Goal: Task Accomplishment & Management: Use online tool/utility

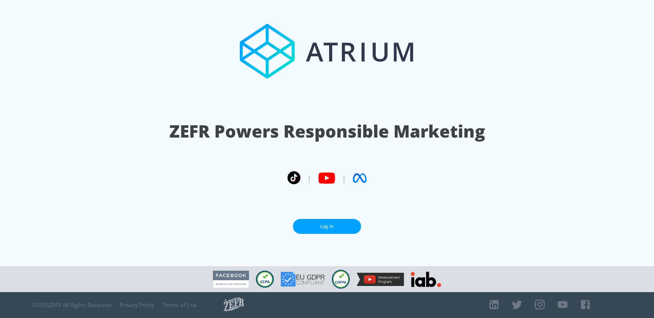
click at [356, 232] on link "Log In" at bounding box center [327, 226] width 68 height 15
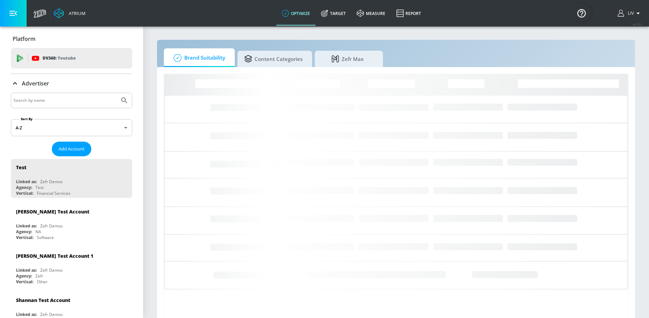
click at [75, 96] on input "Search by name" at bounding box center [65, 100] width 103 height 9
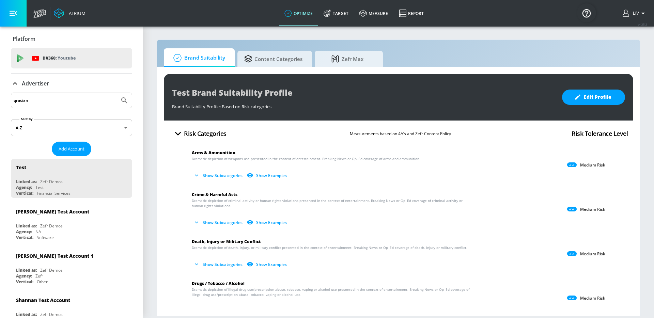
click at [117, 93] on button "Submit Search" at bounding box center [124, 100] width 15 height 15
click at [81, 103] on input "qracian" at bounding box center [65, 100] width 103 height 9
click at [67, 101] on input "qracian" at bounding box center [65, 100] width 103 height 9
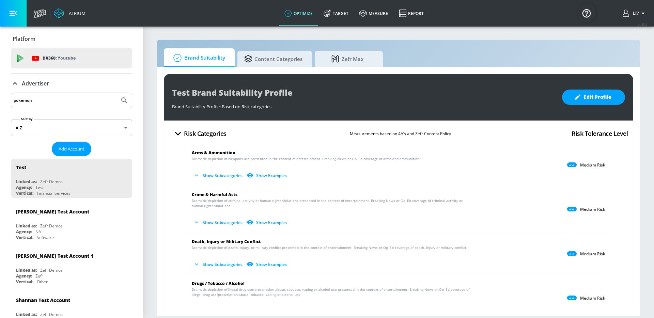
type input "pokemon"
click at [117, 93] on button "Submit Search" at bounding box center [124, 100] width 15 height 15
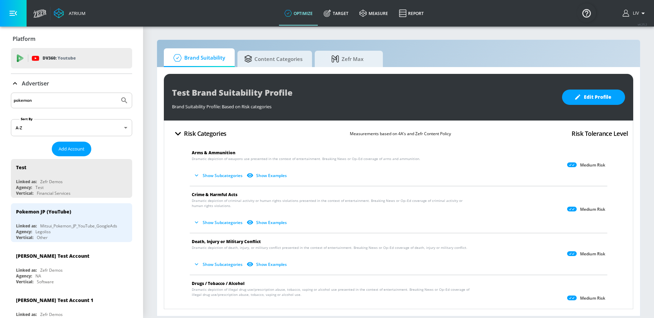
click at [105, 96] on input "pokemon" at bounding box center [65, 100] width 103 height 9
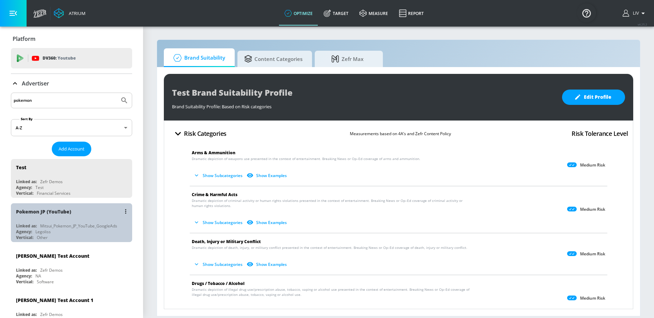
click at [73, 212] on div "Pokemon JP (YouTube)" at bounding box center [73, 211] width 114 height 16
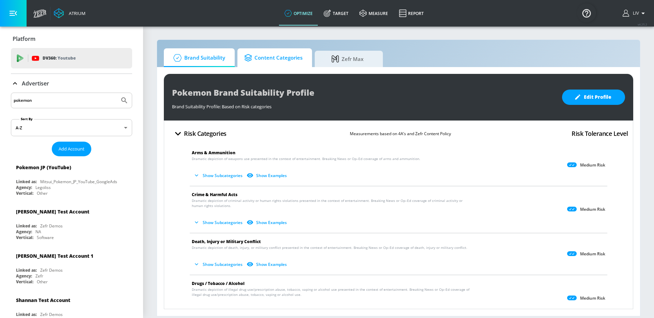
click at [255, 60] on span "Content Categories" at bounding box center [273, 58] width 58 height 16
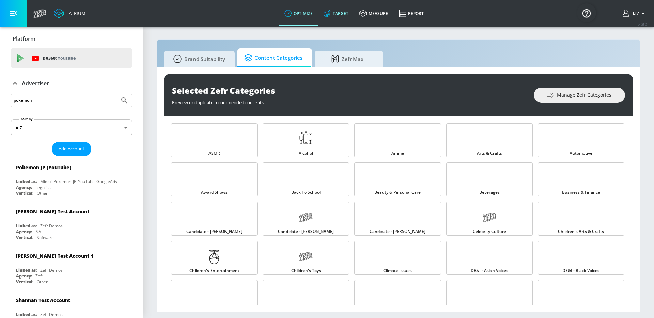
click at [343, 13] on link "Target" at bounding box center [336, 13] width 36 height 25
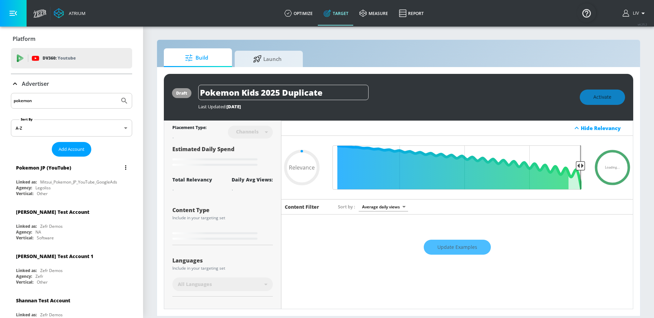
type input "0.5"
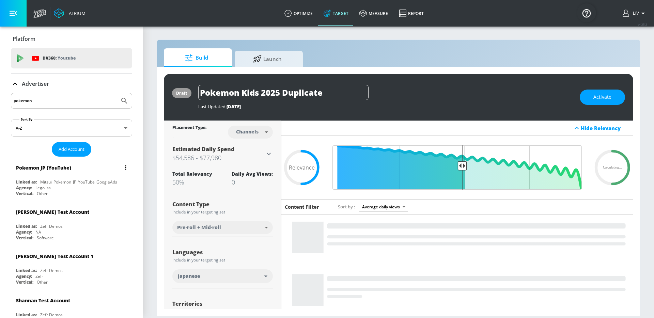
click at [106, 166] on div "Pokemon JP (YouTube)" at bounding box center [73, 167] width 114 height 16
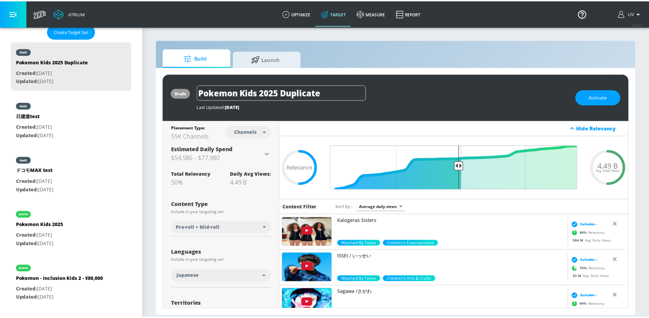
scroll to position [185, 0]
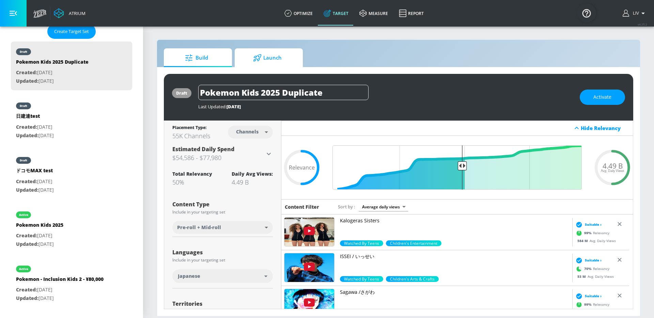
click at [275, 53] on span "Launch" at bounding box center [268, 58] width 52 height 16
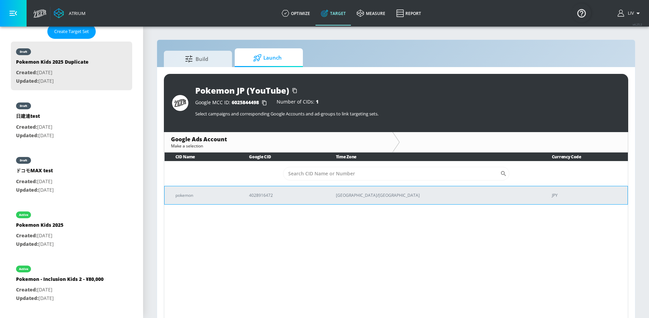
click at [294, 190] on td "4028916472" at bounding box center [281, 195] width 87 height 18
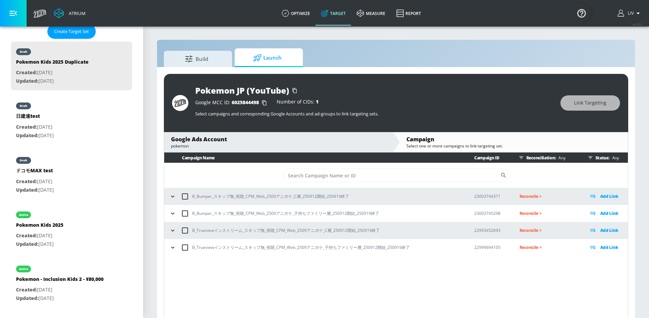
click at [170, 248] on icon "button" at bounding box center [172, 247] width 7 height 7
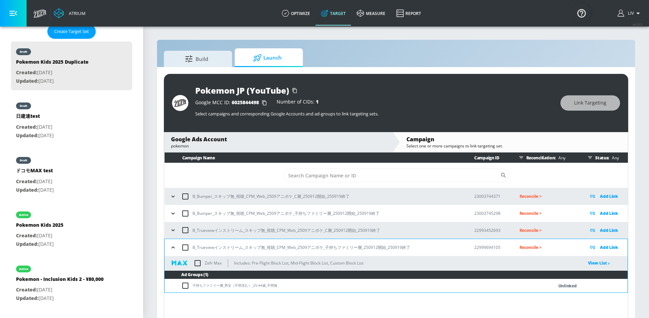
click at [200, 265] on input "checkbox" at bounding box center [197, 263] width 14 height 14
checkbox input "true"
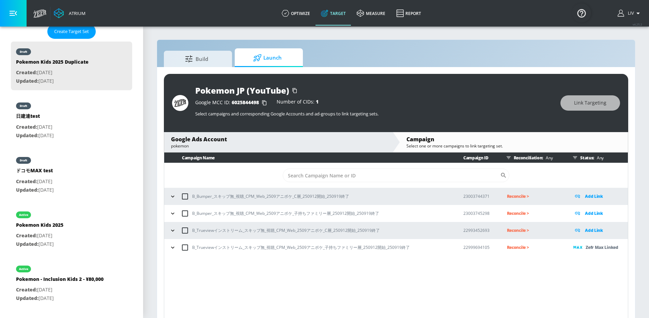
click at [174, 213] on icon "button" at bounding box center [172, 213] width 7 height 7
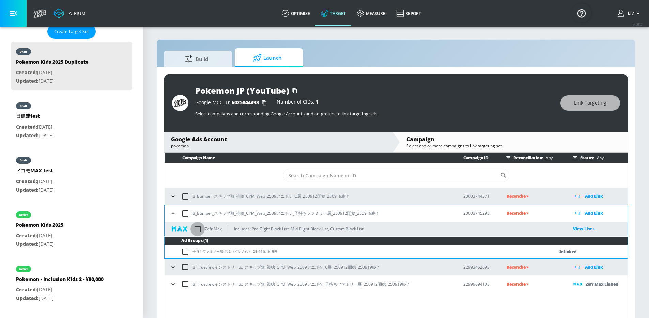
click at [202, 229] on input "checkbox" at bounding box center [197, 229] width 14 height 14
checkbox input "true"
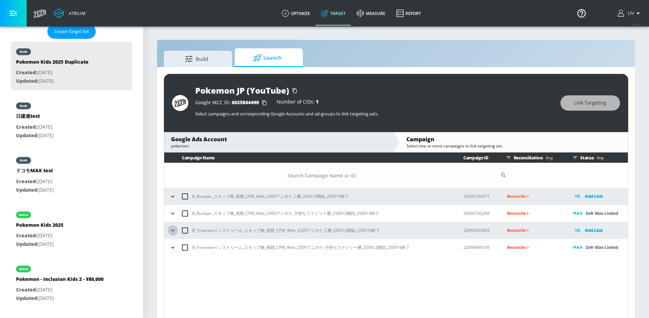
click at [170, 230] on icon "button" at bounding box center [172, 230] width 7 height 7
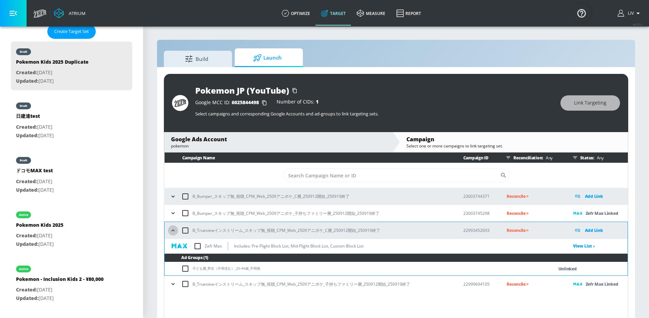
click at [171, 230] on icon "button" at bounding box center [173, 230] width 7 height 7
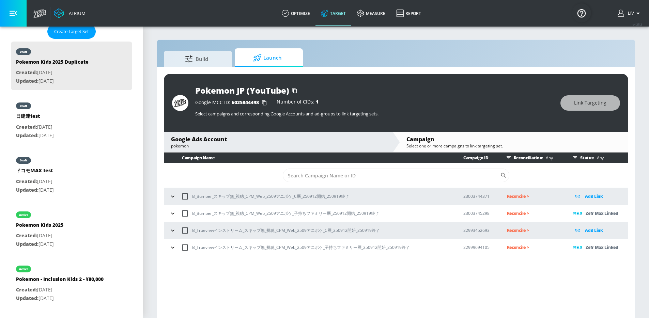
click at [592, 231] on p "Add Link" at bounding box center [594, 231] width 18 height 8
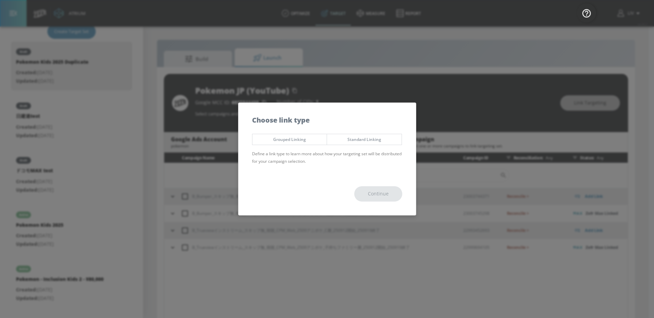
click at [366, 143] on span "Standard Linking" at bounding box center [364, 139] width 64 height 7
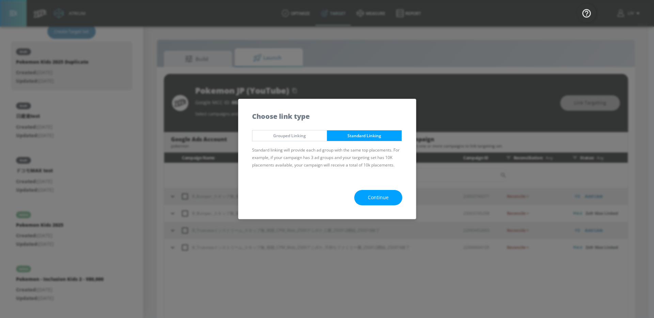
click at [391, 204] on button "Continue" at bounding box center [378, 197] width 48 height 15
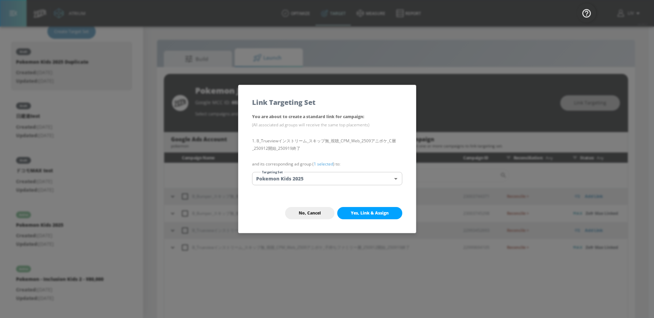
click at [370, 214] on span "Yes, Link & Assign" at bounding box center [370, 213] width 38 height 5
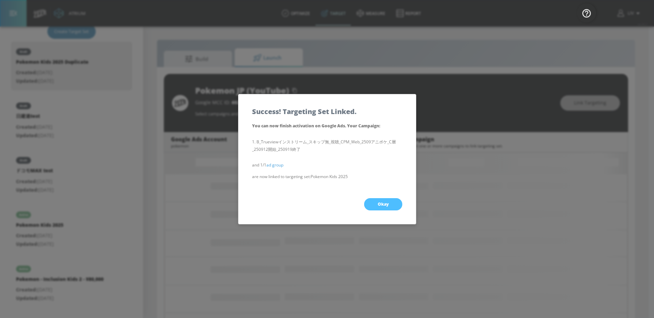
click at [387, 207] on span "Okay" at bounding box center [383, 204] width 11 height 5
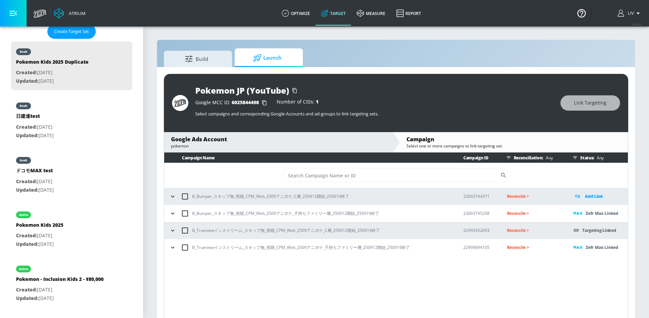
click at [170, 199] on icon "button" at bounding box center [172, 196] width 7 height 7
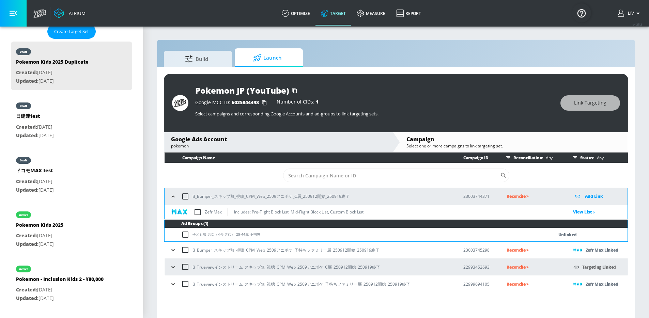
click at [171, 198] on icon "button" at bounding box center [173, 196] width 7 height 7
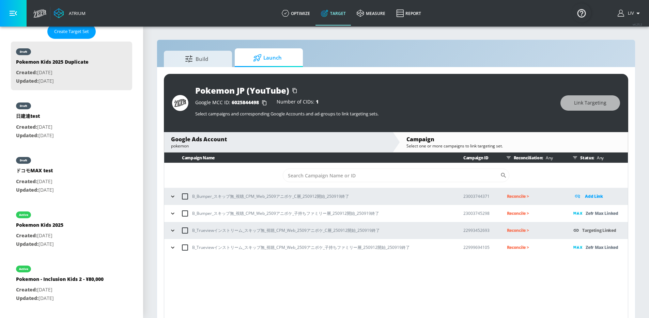
click at [597, 196] on p "Add Link" at bounding box center [594, 197] width 18 height 8
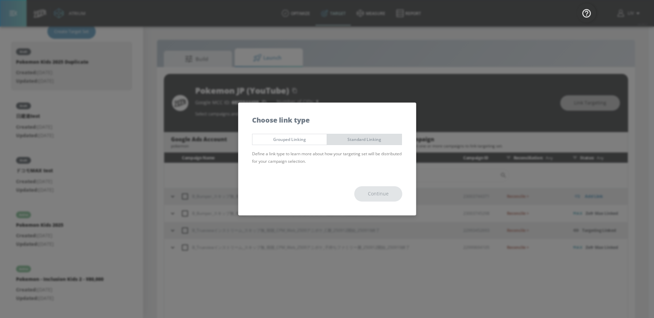
click at [370, 140] on span "Standard Linking" at bounding box center [364, 139] width 64 height 7
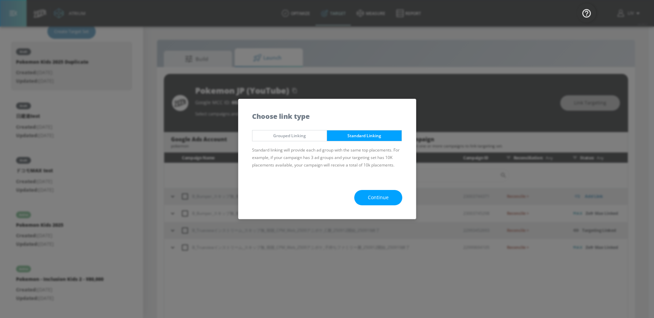
click at [366, 195] on button "Continue" at bounding box center [378, 197] width 48 height 15
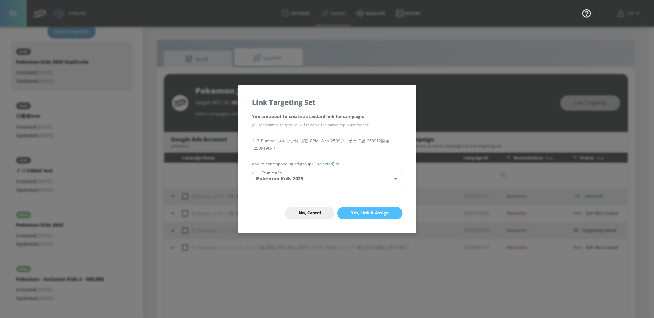
click at [354, 212] on span "Yes, Link & Assign" at bounding box center [370, 213] width 38 height 5
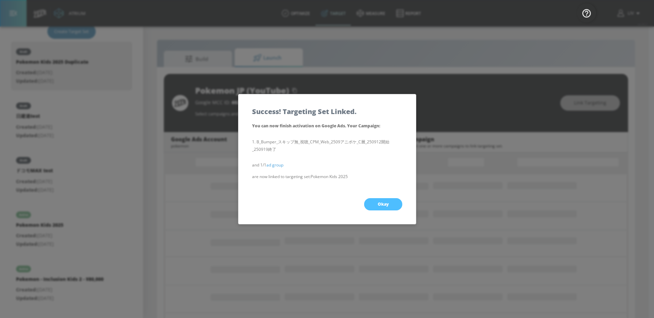
click at [393, 204] on button "Okay" at bounding box center [383, 204] width 38 height 12
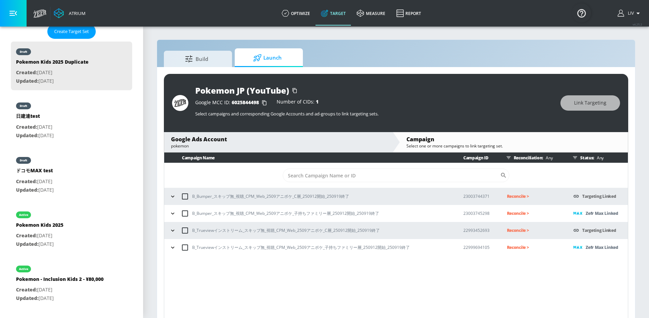
click at [176, 197] on icon "button" at bounding box center [172, 196] width 7 height 7
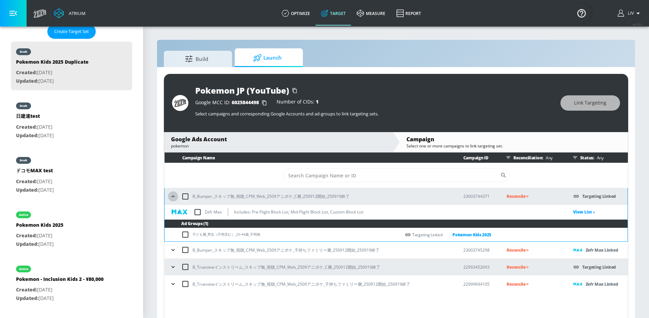
click at [176, 197] on icon "button" at bounding box center [173, 196] width 7 height 7
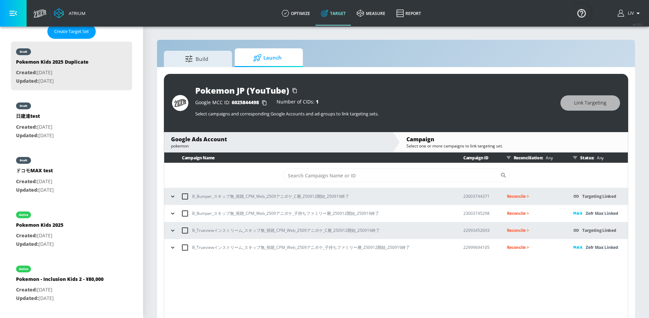
click at [325, 298] on div "Campaign Name Campaign ID Reconciliation: Any Status: Any ​ B_Bumper_スキップ無_視聴_C…" at bounding box center [396, 237] width 464 height 168
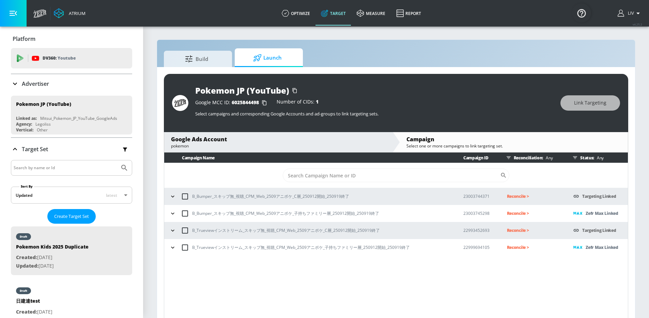
click at [58, 90] on div "Advertiser" at bounding box center [71, 83] width 121 height 19
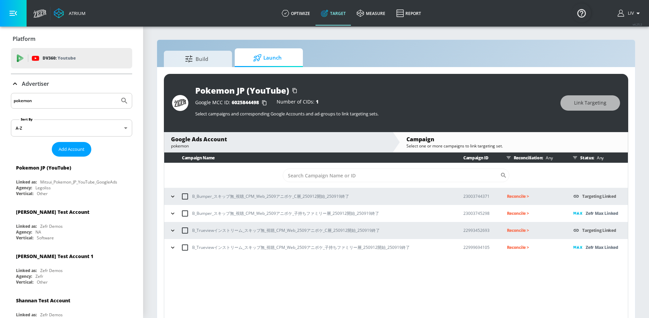
click at [63, 101] on input "pokemon" at bounding box center [65, 100] width 103 height 9
click at [117, 93] on button "Submit Search" at bounding box center [124, 100] width 15 height 15
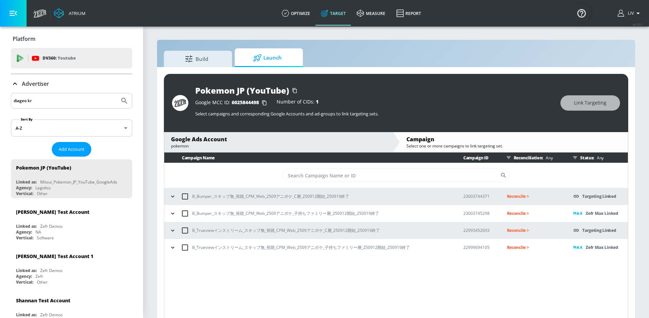
click at [86, 102] on input "diageo kr" at bounding box center [65, 100] width 103 height 9
click at [117, 93] on button "Submit Search" at bounding box center [124, 100] width 15 height 15
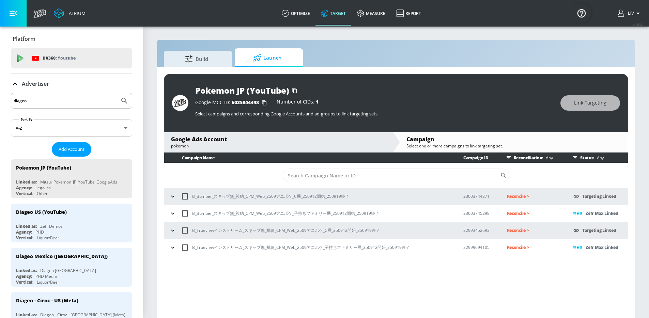
click at [53, 105] on input "diageo" at bounding box center [65, 100] width 103 height 9
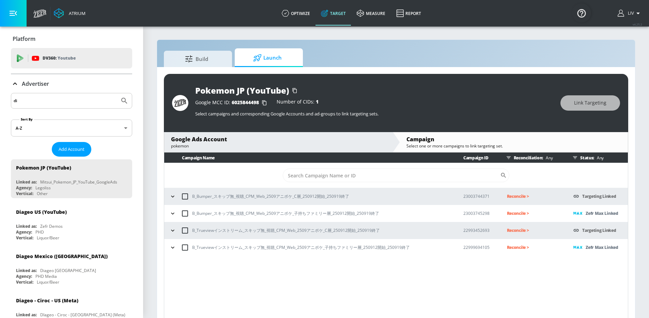
type input "d"
click at [117, 93] on button "Submit Search" at bounding box center [124, 100] width 15 height 15
click at [47, 101] on input "phd kr" at bounding box center [65, 100] width 103 height 9
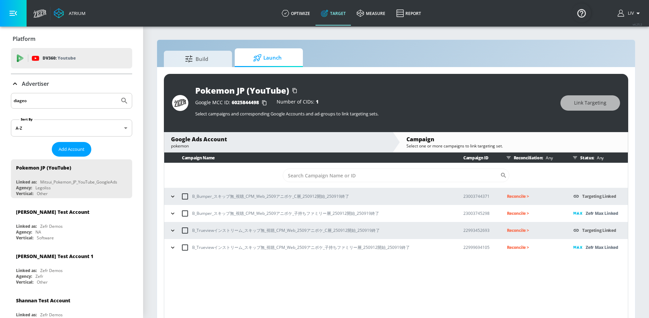
type input "diageo"
click at [117, 93] on button "Submit Search" at bounding box center [124, 100] width 15 height 15
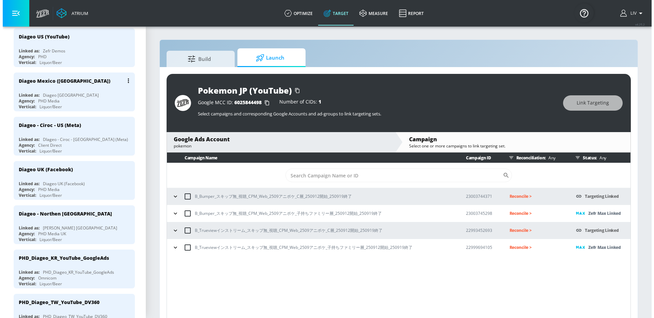
scroll to position [177, 0]
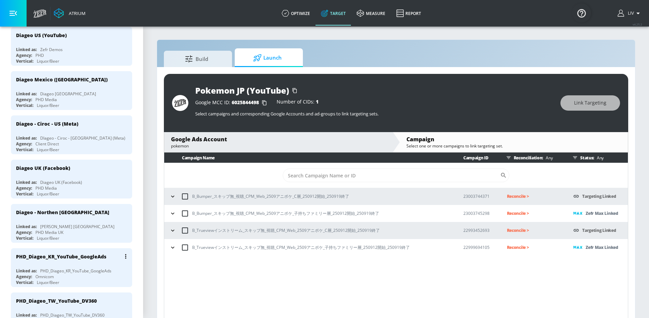
click at [75, 259] on div "PHD_Diageo_KR_YouTube_GoogleAds" at bounding box center [61, 257] width 90 height 6
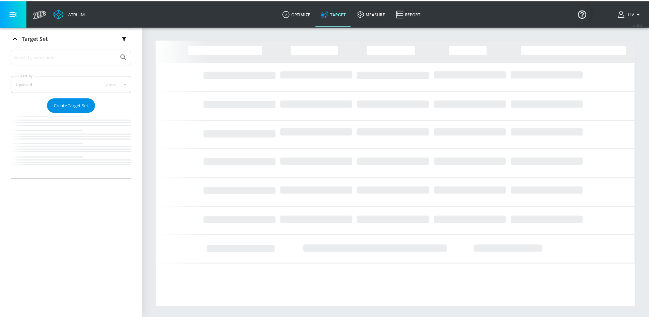
scroll to position [111, 0]
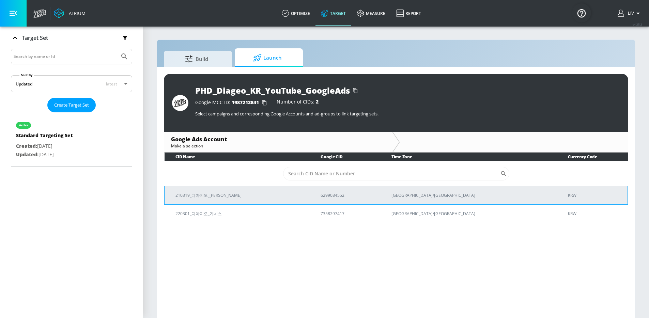
click at [272, 193] on p "210319_디아지오_[PERSON_NAME]" at bounding box center [239, 195] width 129 height 7
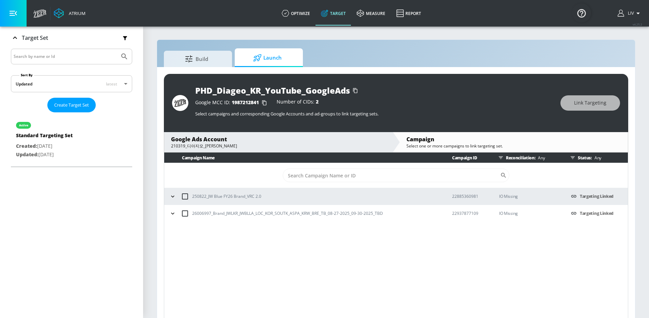
click at [175, 197] on icon "button" at bounding box center [172, 196] width 7 height 7
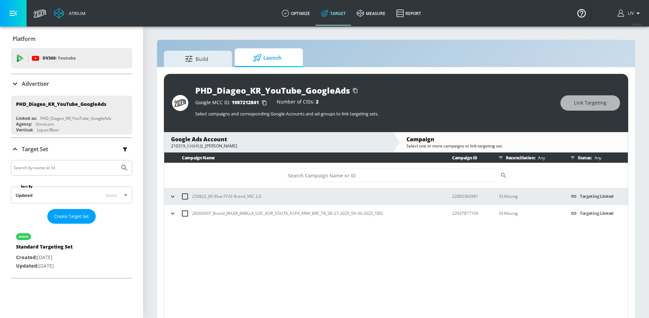
click at [48, 81] on p "Advertiser" at bounding box center [35, 83] width 27 height 7
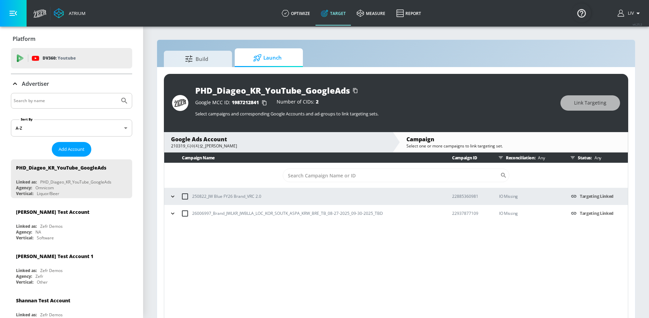
click at [60, 102] on input "Search by name" at bounding box center [65, 100] width 103 height 9
type input "otsuka"
click at [117, 93] on button "Submit Search" at bounding box center [124, 100] width 15 height 15
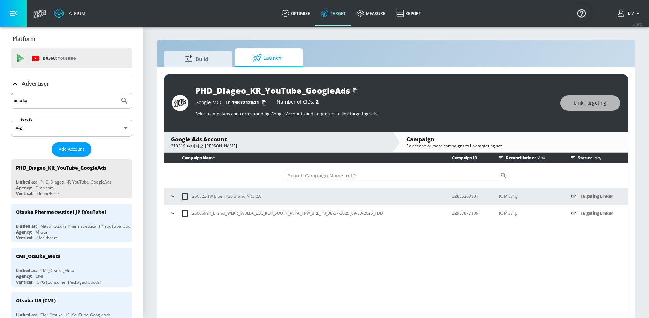
click at [84, 99] on input "otsuka" at bounding box center [65, 100] width 103 height 9
click at [75, 148] on span "Add Account" at bounding box center [72, 149] width 26 height 8
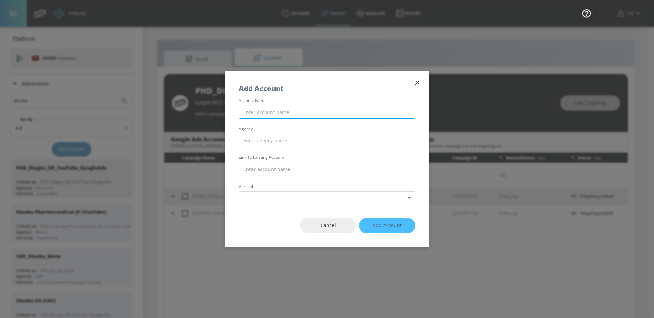
click at [258, 118] on input "text" at bounding box center [327, 112] width 176 height 13
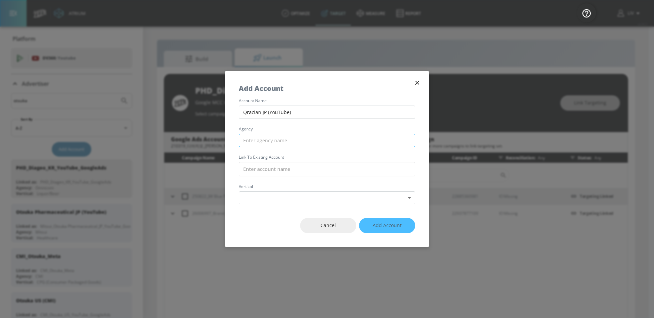
type input "Qracian JP (YouTube)"
click at [294, 146] on input "text" at bounding box center [327, 140] width 176 height 13
click at [280, 145] on input "text" at bounding box center [327, 140] width 176 height 13
type input "Mitsui"
click at [337, 231] on button "Cancel" at bounding box center [328, 225] width 56 height 15
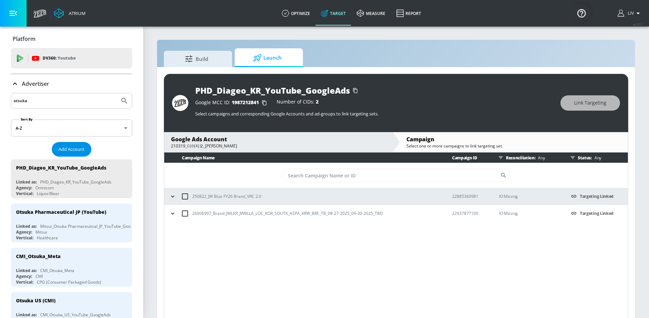
click at [77, 143] on button "Add Account" at bounding box center [72, 149] width 40 height 15
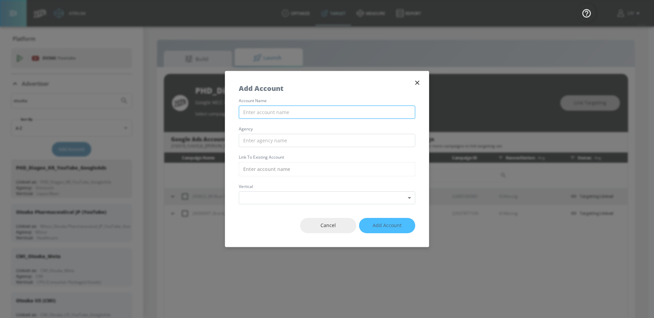
click at [307, 114] on input "text" at bounding box center [327, 112] width 176 height 13
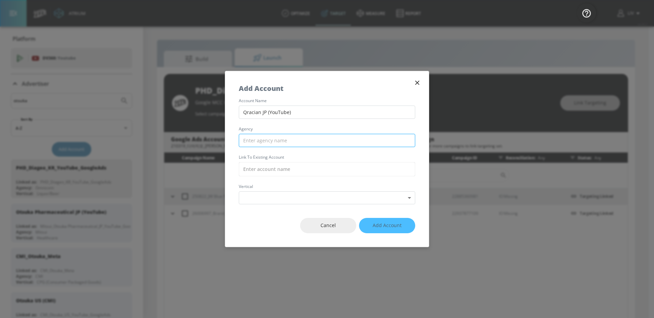
type input "Qracian JP (YouTube)"
click at [322, 135] on input "text" at bounding box center [327, 140] width 176 height 13
type input "Mitsui"
click at [340, 164] on input "text" at bounding box center [327, 169] width 176 height 14
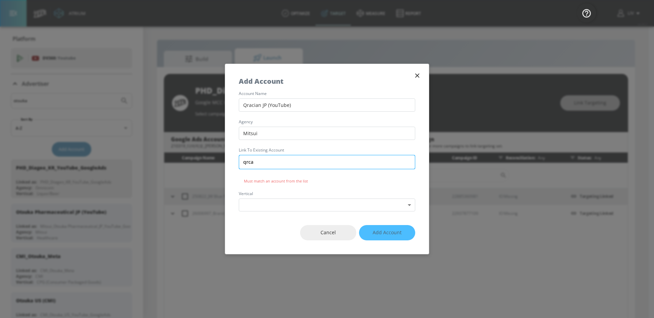
type input "qrcai"
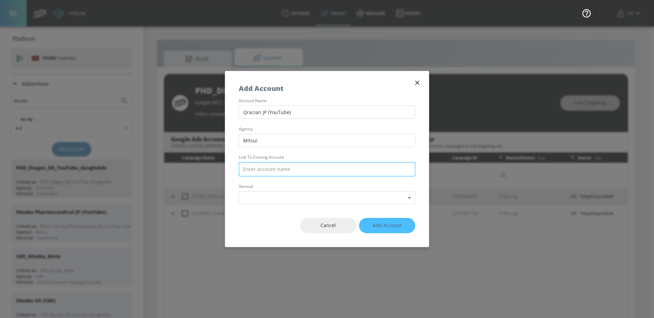
type input "a"
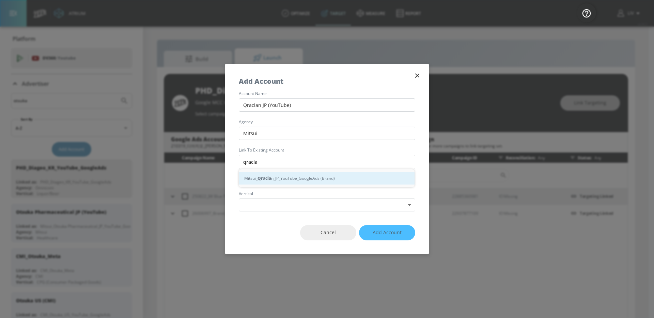
click at [351, 178] on div "Mitsui_ Qracia n_JP_YouTube_GoogleAds (Brand)" at bounding box center [327, 178] width 176 height 13
type input "Mitsui_Qracian_JP_YouTube_GoogleAds (Brand)"
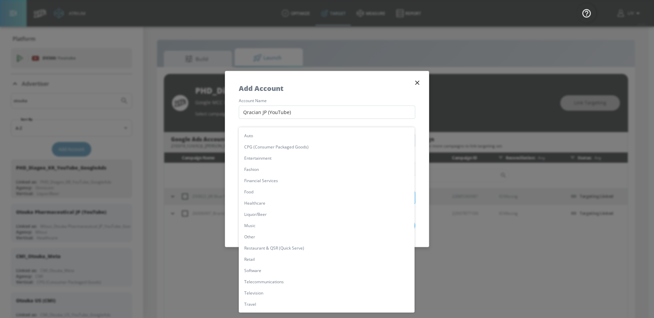
click at [339, 198] on body "Atrium optimize Target measure Report optimize Target measure Report v 4.25.2 L…" at bounding box center [327, 164] width 654 height 328
click at [322, 235] on li "Other" at bounding box center [327, 236] width 176 height 11
type input "[object Object]"
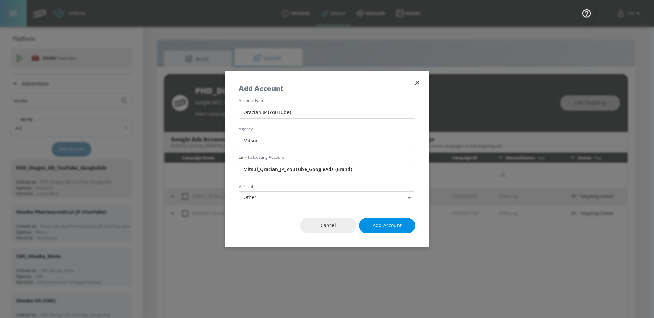
click at [379, 231] on button "Add Account" at bounding box center [387, 225] width 56 height 15
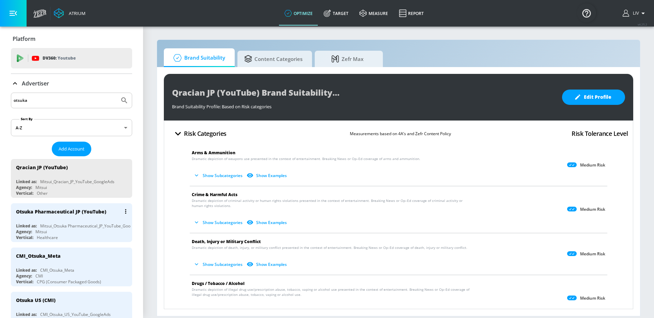
click at [71, 214] on div "Otsuka Pharmaceutical JP (YouTube)" at bounding box center [61, 212] width 90 height 6
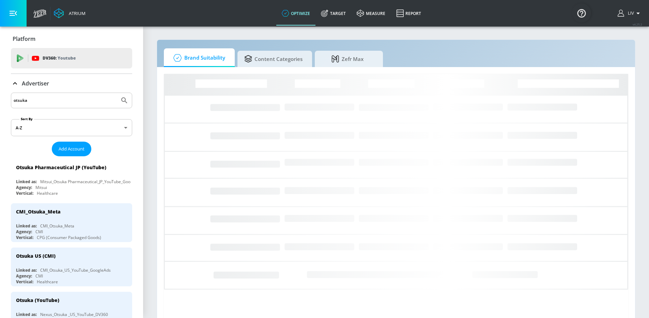
click at [85, 101] on input "otsuka" at bounding box center [65, 100] width 103 height 9
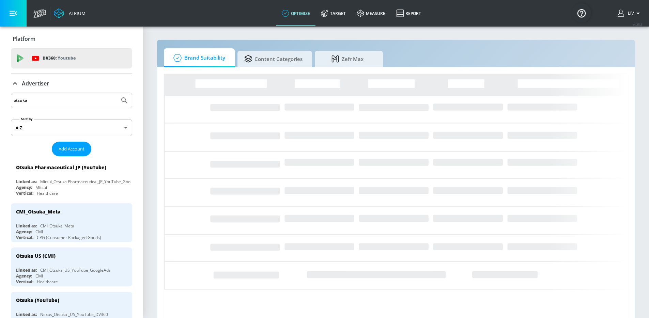
click at [85, 101] on input "otsuka" at bounding box center [65, 100] width 103 height 9
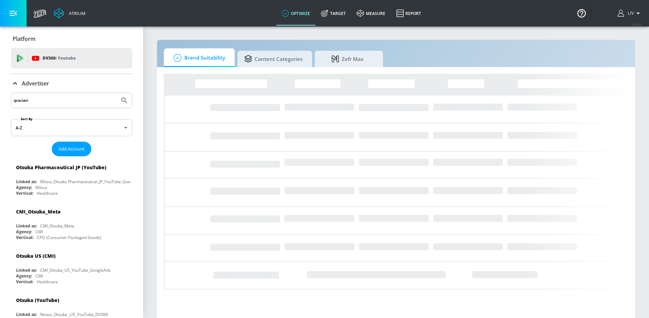
type input "qracian"
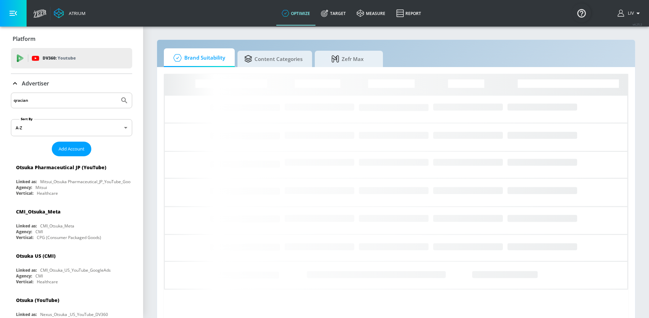
click at [117, 93] on button "Submit Search" at bounding box center [124, 100] width 15 height 15
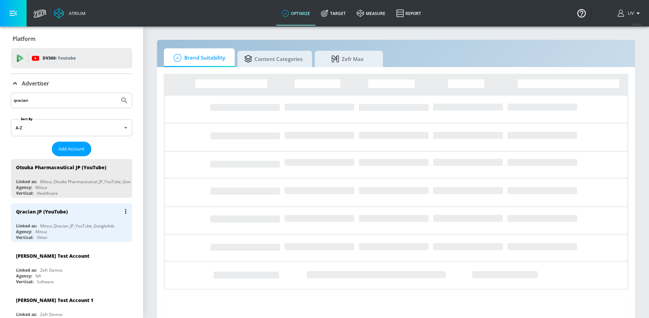
click at [75, 215] on div "Qracian JP (YouTube)" at bounding box center [73, 211] width 114 height 16
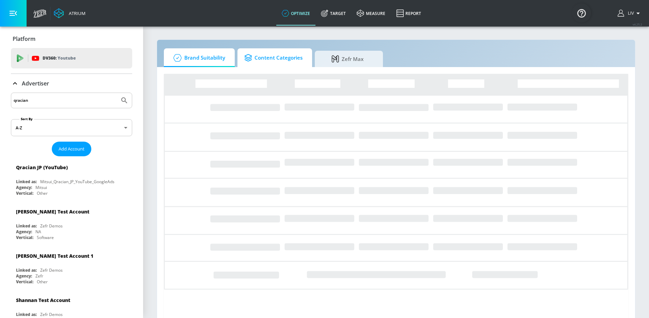
click at [277, 62] on span "Content Categories" at bounding box center [273, 58] width 58 height 16
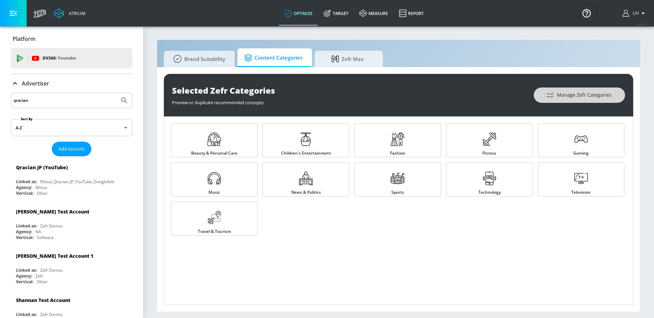
click at [603, 99] on button "Manage Zefr Categories" at bounding box center [579, 95] width 91 height 15
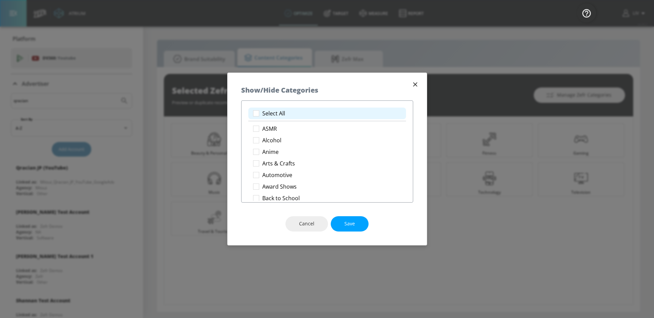
click at [284, 112] on p "Select All" at bounding box center [273, 113] width 23 height 7
checkbox input "true"
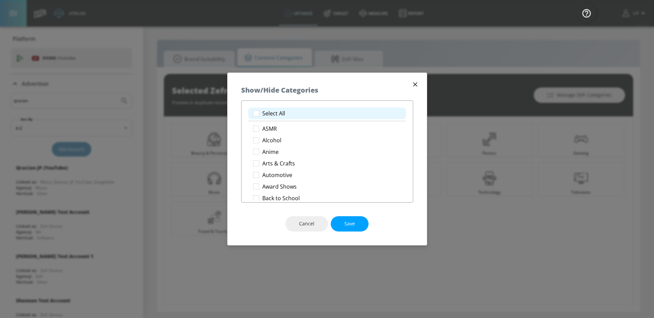
checkbox input "true"
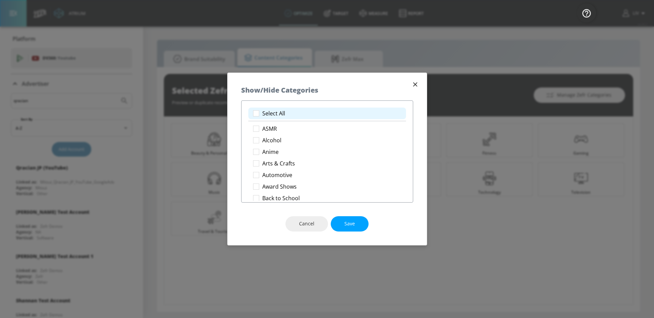
checkbox input "true"
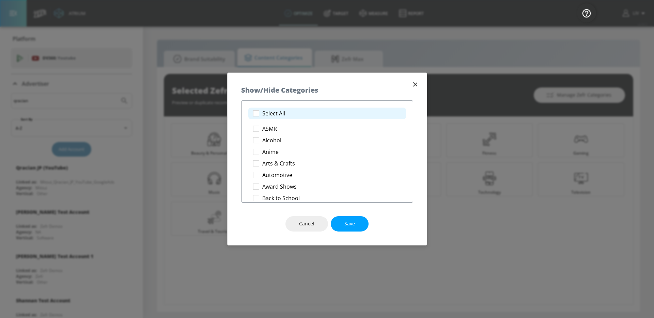
checkbox input "true"
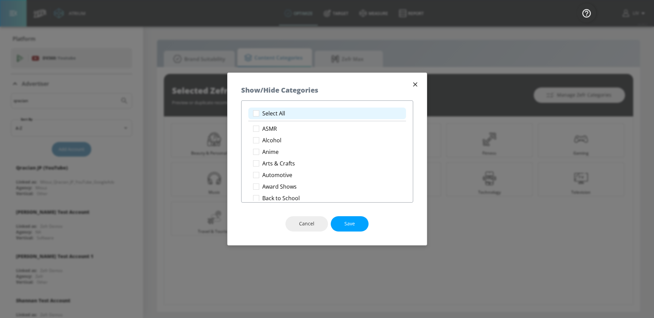
checkbox input "true"
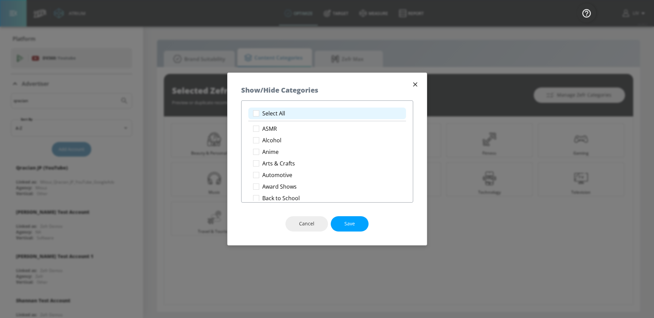
checkbox input "true"
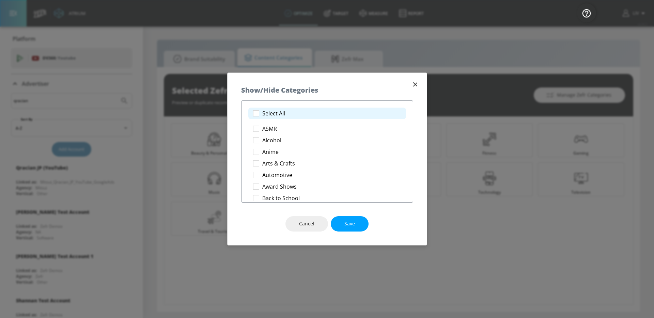
checkbox input "true"
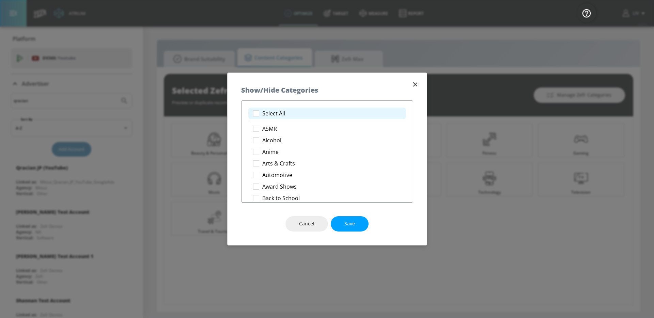
checkbox input "true"
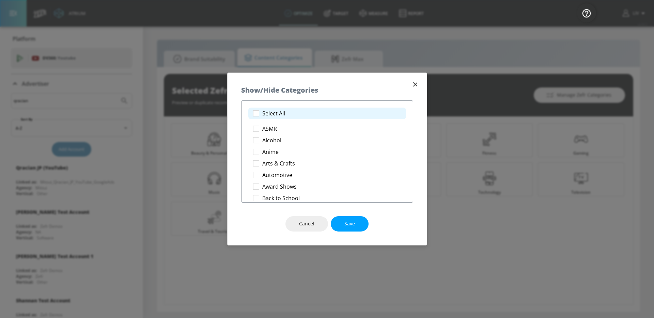
checkbox input "true"
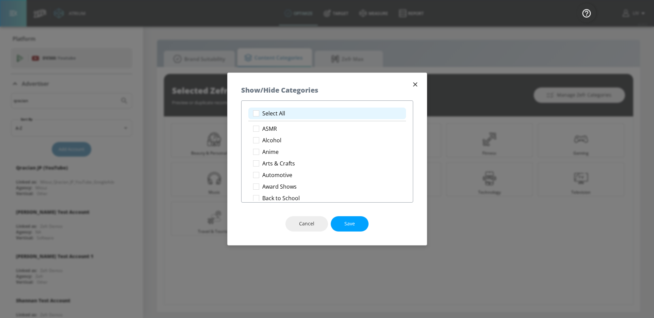
checkbox input "true"
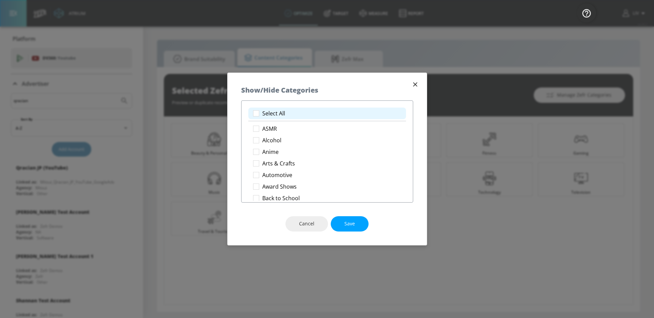
checkbox input "true"
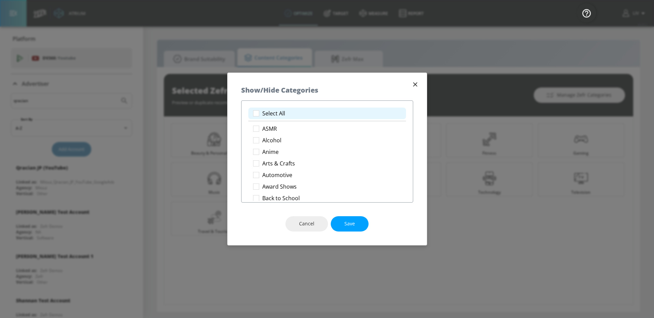
checkbox input "true"
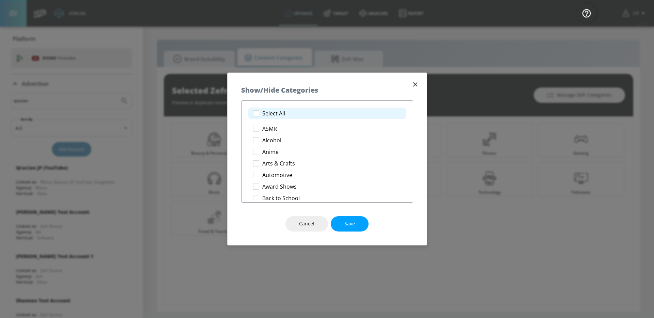
checkbox input "true"
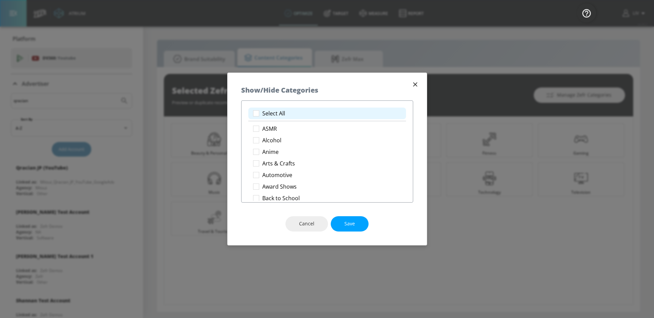
checkbox input "true"
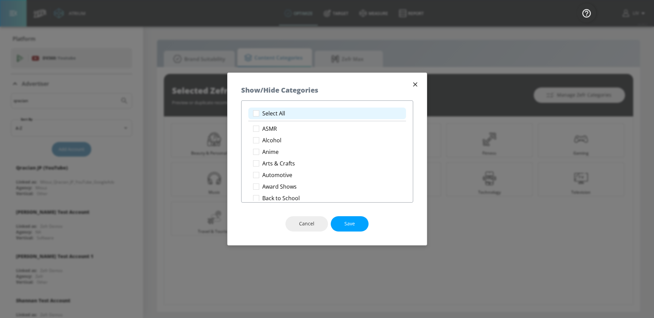
checkbox input "true"
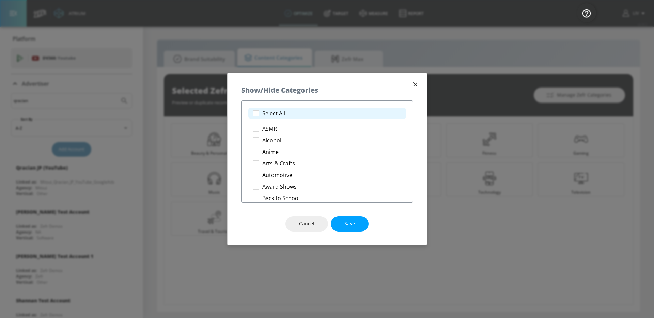
checkbox input "true"
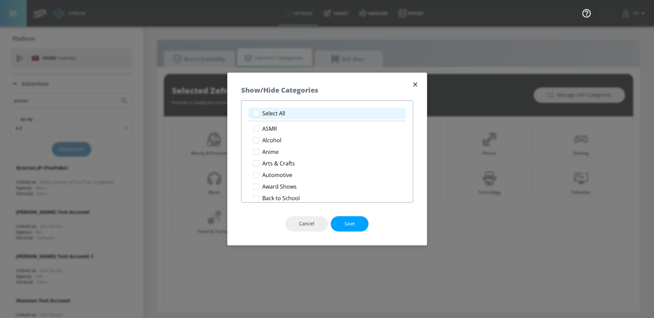
checkbox input "true"
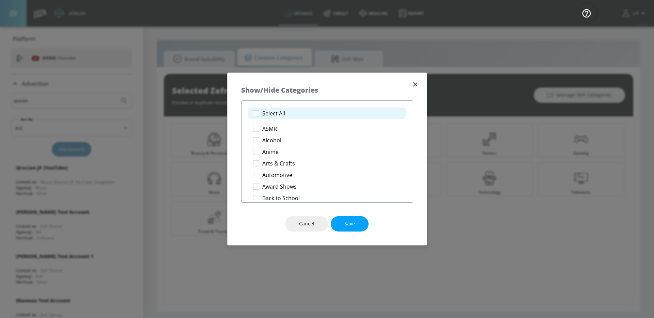
checkbox input "true"
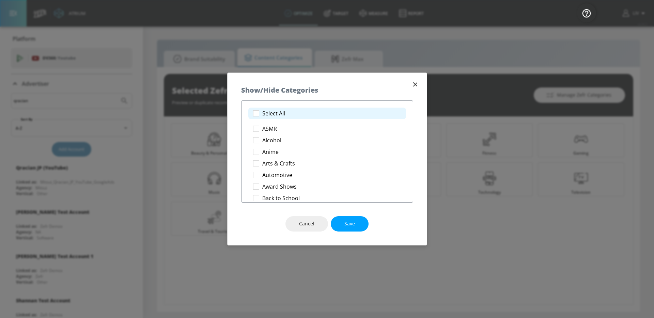
checkbox input "true"
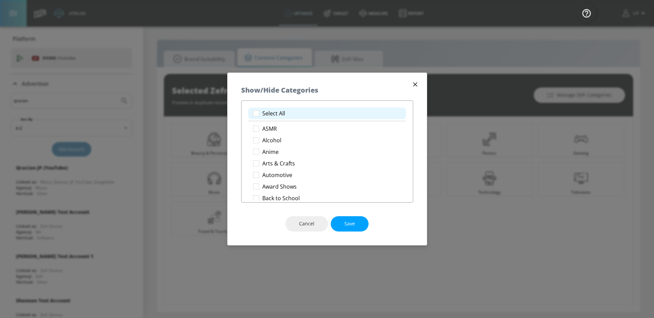
checkbox input "true"
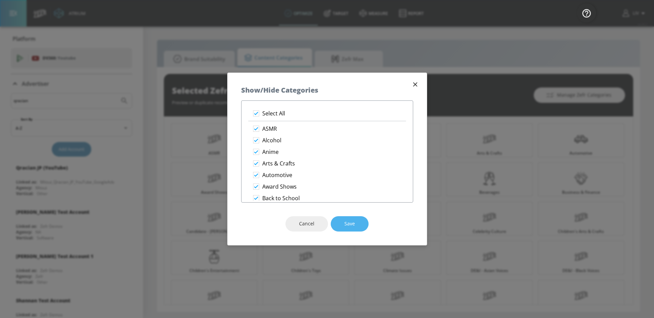
click at [347, 220] on span "Save" at bounding box center [349, 224] width 11 height 9
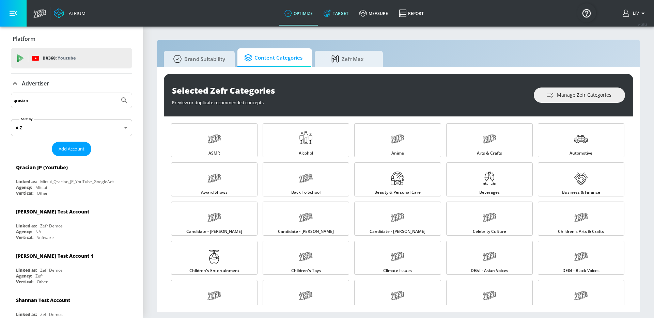
click at [338, 10] on link "Target" at bounding box center [336, 13] width 36 height 25
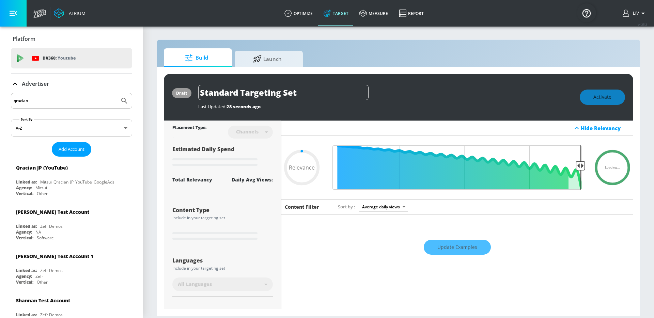
type input "0.6"
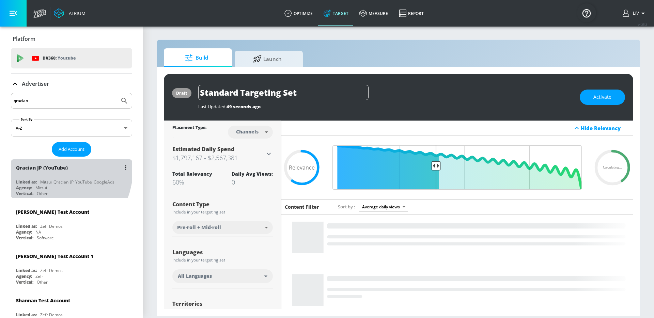
click at [53, 170] on div "Qracian JP (YouTube)" at bounding box center [42, 168] width 52 height 6
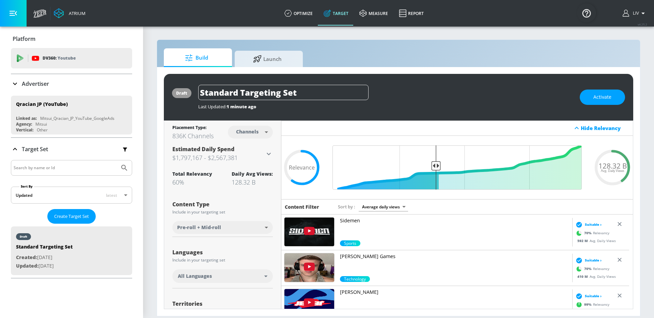
click at [264, 272] on div "All Languages" at bounding box center [222, 277] width 101 height 14
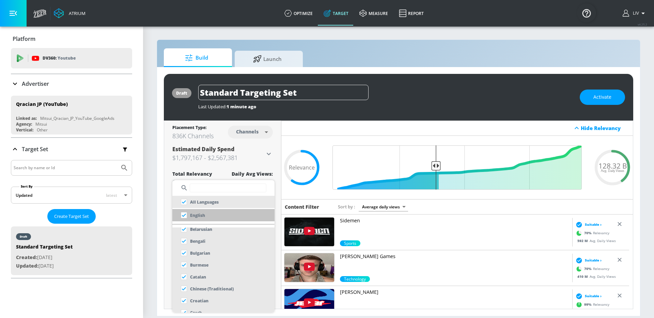
scroll to position [60, 0]
click at [218, 188] on input "text" at bounding box center [228, 188] width 77 height 9
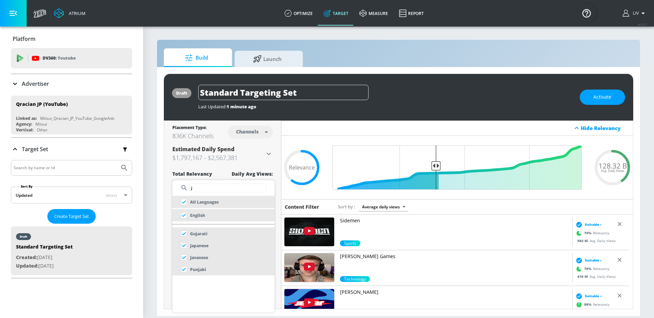
scroll to position [0, 0]
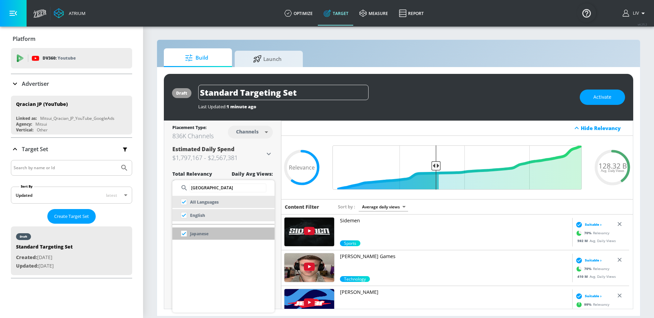
type input "[GEOGRAPHIC_DATA]"
click at [220, 236] on li "Japanese" at bounding box center [223, 234] width 102 height 12
checkbox input "false"
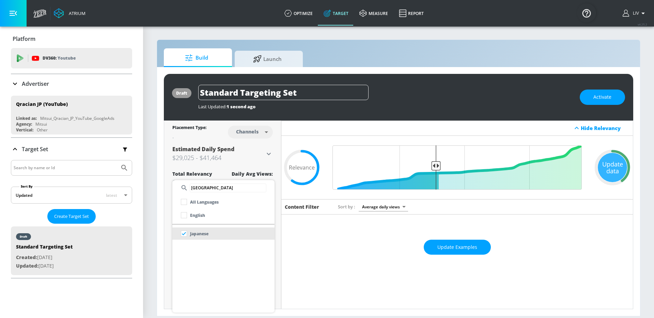
click at [278, 123] on div at bounding box center [327, 159] width 654 height 318
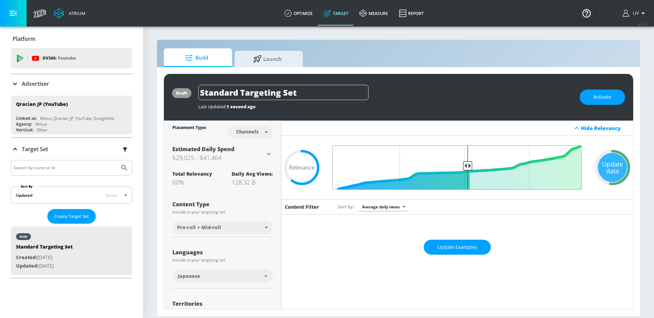
drag, startPoint x: 435, startPoint y: 166, endPoint x: 465, endPoint y: 169, distance: 30.5
click at [465, 169] on input "Final Threshold" at bounding box center [457, 167] width 256 height 44
drag, startPoint x: 465, startPoint y: 167, endPoint x: 470, endPoint y: 167, distance: 5.5
click at [470, 167] on input "Final Threshold" at bounding box center [457, 167] width 256 height 44
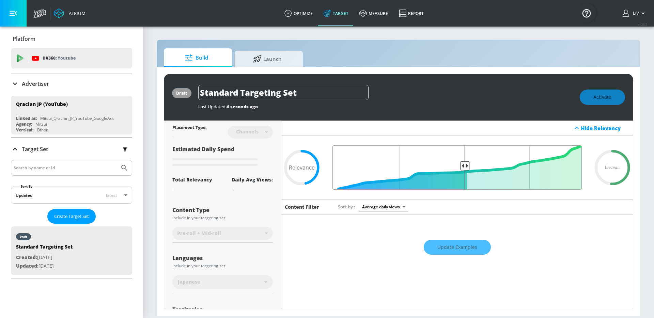
drag, startPoint x: 470, startPoint y: 167, endPoint x: 461, endPoint y: 168, distance: 8.9
click at [461, 168] on input "Final Threshold" at bounding box center [457, 167] width 256 height 44
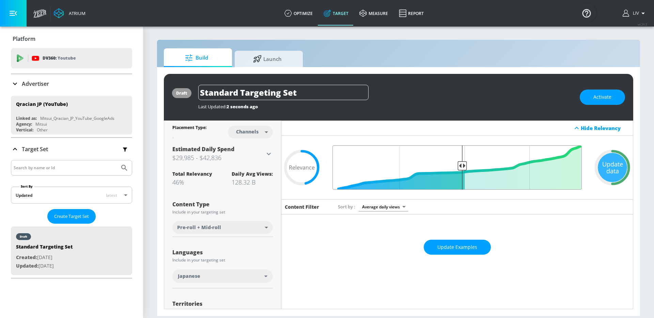
type input "0.5"
click at [460, 167] on input "Final Threshold" at bounding box center [457, 167] width 256 height 44
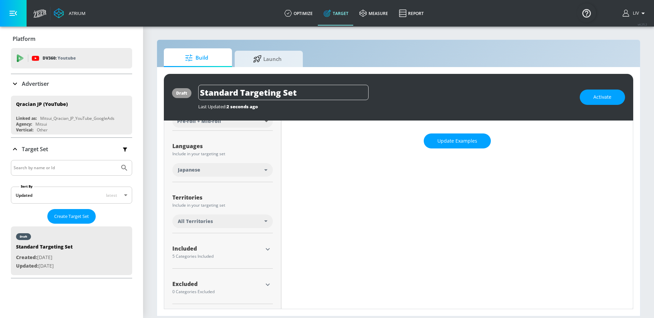
scroll to position [107, 0]
click at [247, 220] on div "All Territories" at bounding box center [221, 220] width 87 height 7
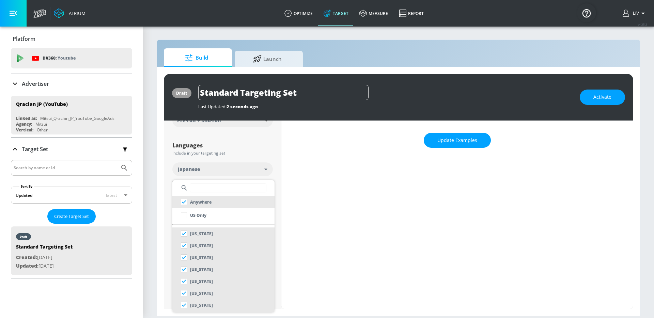
click at [230, 188] on input "text" at bounding box center [228, 188] width 77 height 9
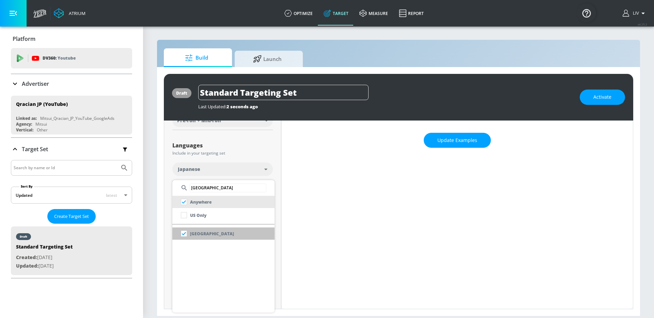
type input "[GEOGRAPHIC_DATA]"
click at [220, 234] on li "[GEOGRAPHIC_DATA]" at bounding box center [223, 234] width 102 height 12
checkbox input "false"
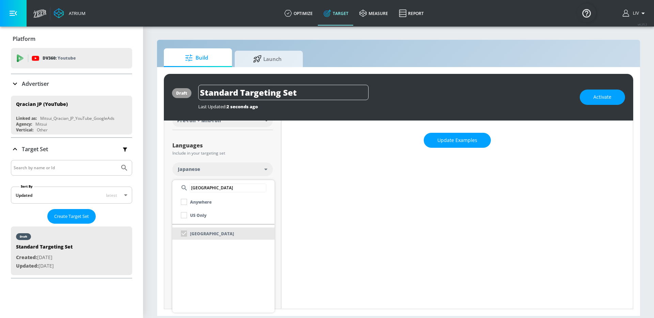
click at [263, 153] on div at bounding box center [327, 159] width 654 height 318
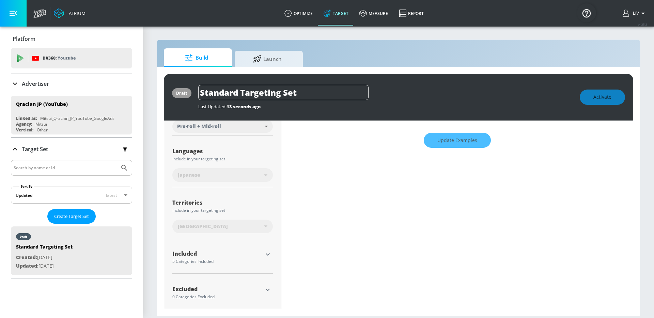
scroll to position [113, 0]
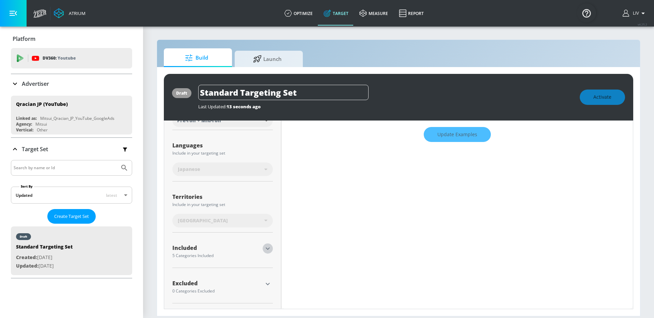
click at [267, 246] on icon "button" at bounding box center [268, 249] width 8 height 8
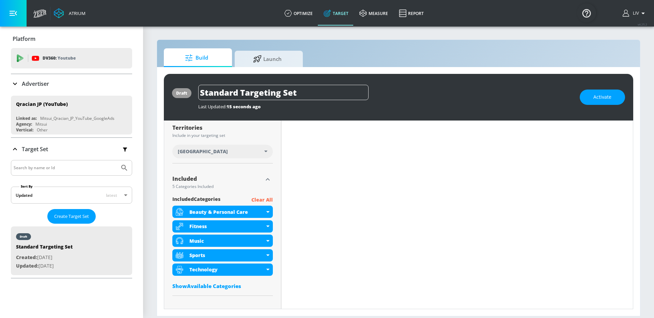
click at [259, 199] on p "Clear All" at bounding box center [261, 200] width 21 height 9
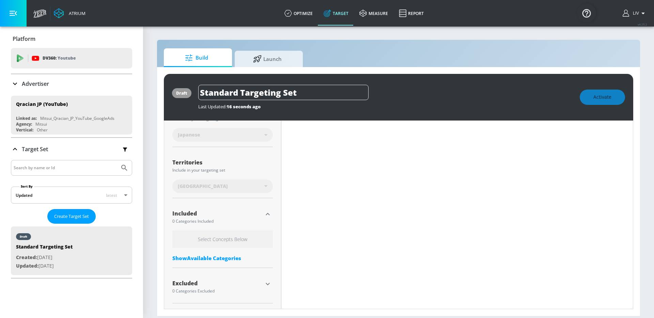
scroll to position [147, 0]
click at [224, 257] on div "Show Available Categories" at bounding box center [222, 258] width 101 height 7
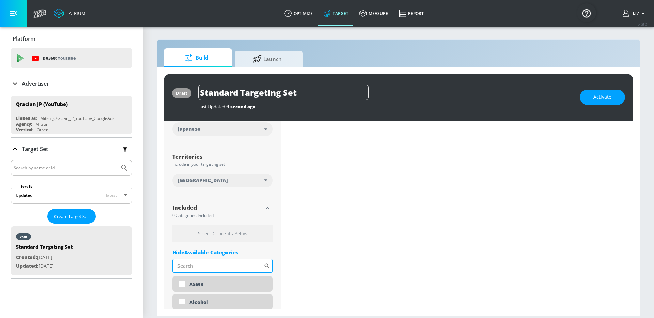
scroll to position [141, 0]
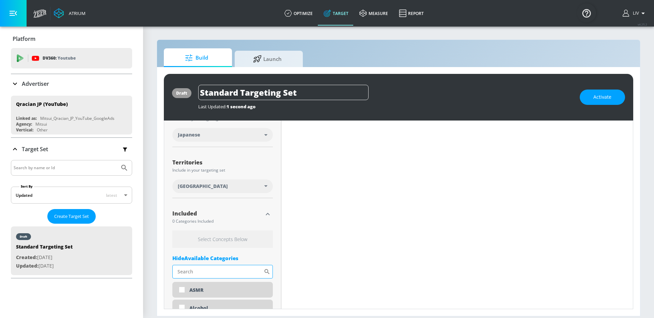
click at [227, 273] on input "Sort By" at bounding box center [217, 272] width 91 height 14
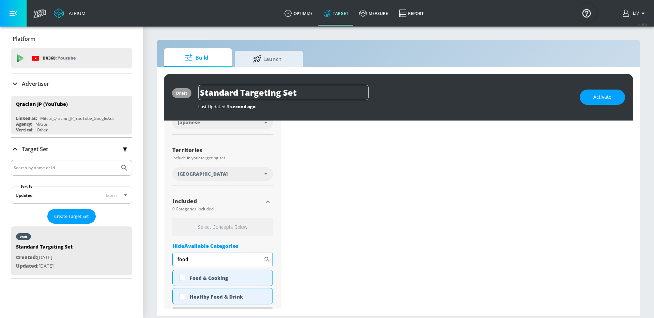
scroll to position [157, 0]
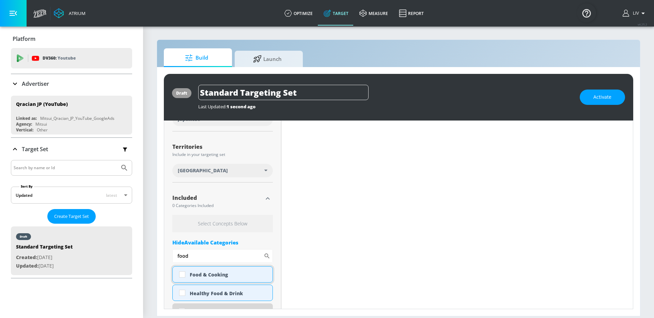
type input "food"
click at [224, 281] on div "Food & Cooking" at bounding box center [222, 274] width 101 height 16
checkbox input "true"
click at [219, 259] on input "food" at bounding box center [217, 256] width 91 height 14
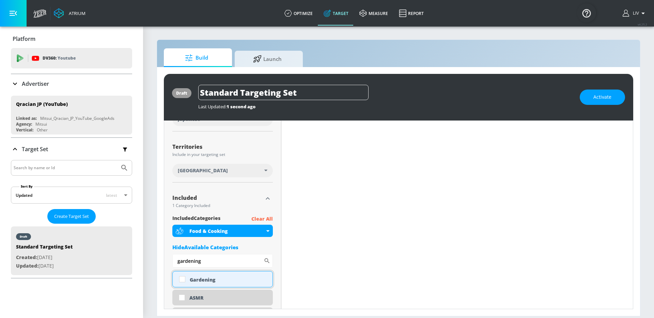
type input "gardening"
click at [222, 275] on div "Gardening" at bounding box center [222, 279] width 101 height 16
checkbox input "true"
click at [218, 265] on input "gardening" at bounding box center [217, 261] width 91 height 14
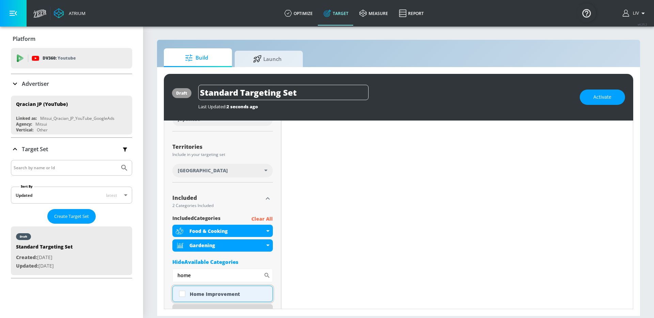
type input "home"
click at [212, 294] on div "Home Improvement" at bounding box center [229, 294] width 78 height 6
checkbox input "true"
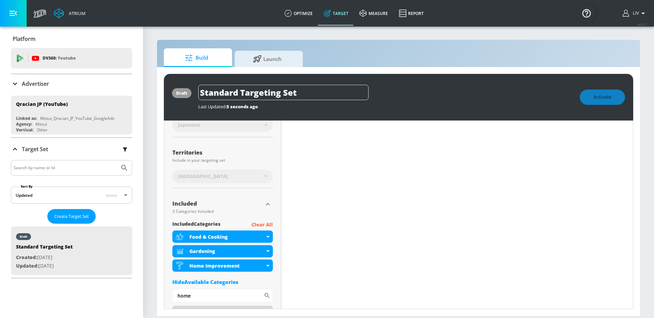
scroll to position [163, 0]
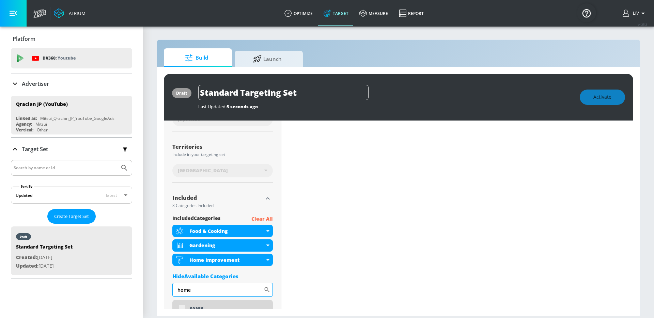
click at [212, 291] on input "home" at bounding box center [217, 290] width 91 height 14
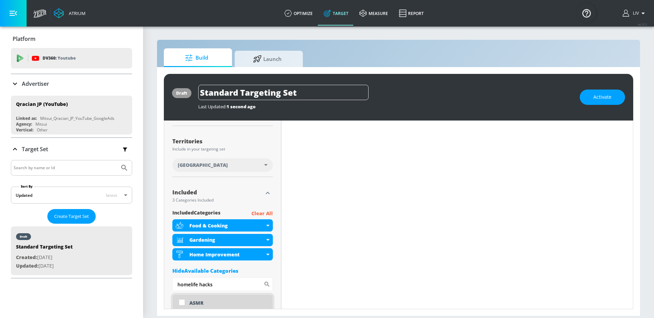
scroll to position [170, 0]
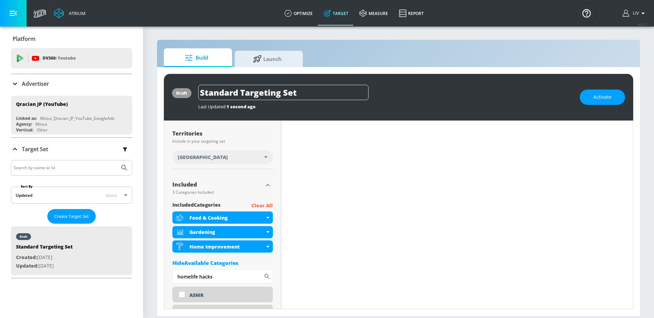
drag, startPoint x: 190, startPoint y: 276, endPoint x: 157, endPoint y: 274, distance: 33.1
click at [157, 274] on div "draft Standard Targeting Set Last Updated: 1 second ago Activate Placement Type…" at bounding box center [398, 191] width 483 height 249
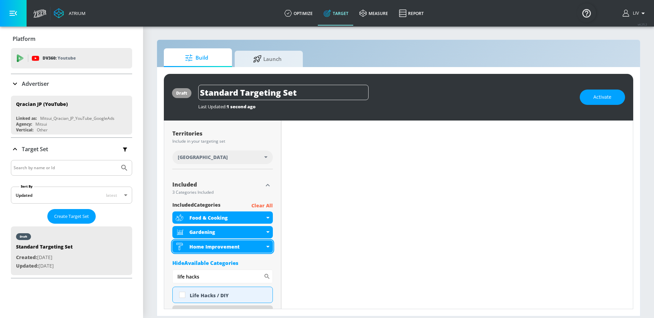
scroll to position [223, 0]
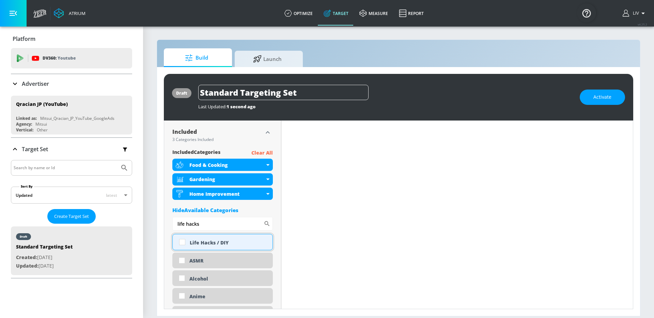
type input "life hacks"
click at [225, 238] on div "Life Hacks / DIY" at bounding box center [222, 242] width 101 height 16
checkbox input "true"
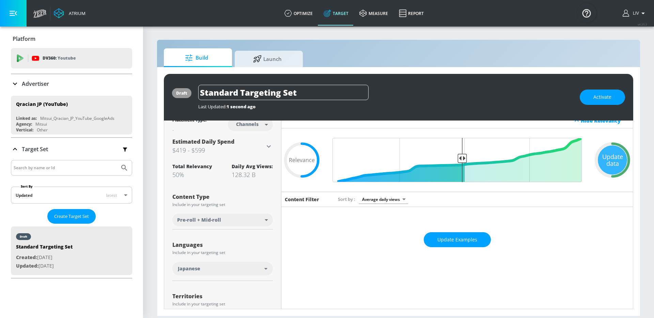
scroll to position [0, 0]
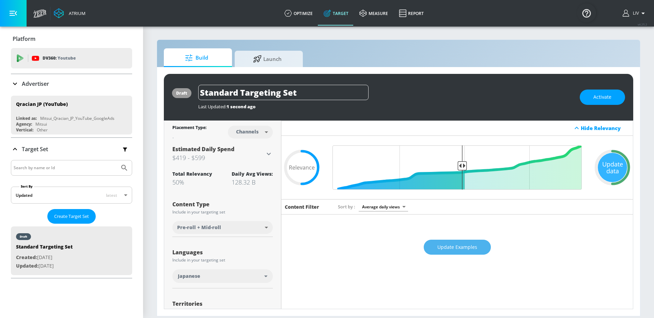
click at [481, 245] on button "Update Examples" at bounding box center [457, 247] width 67 height 15
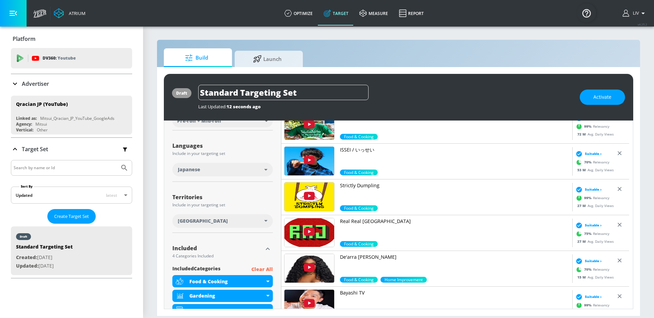
scroll to position [93, 0]
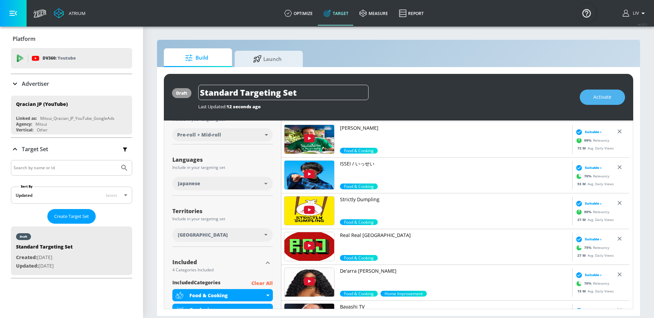
click at [614, 98] on button "Activate" at bounding box center [602, 97] width 45 height 15
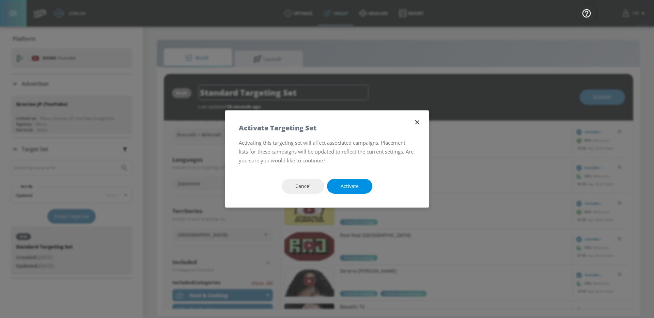
click at [345, 183] on span "Activate" at bounding box center [350, 186] width 18 height 9
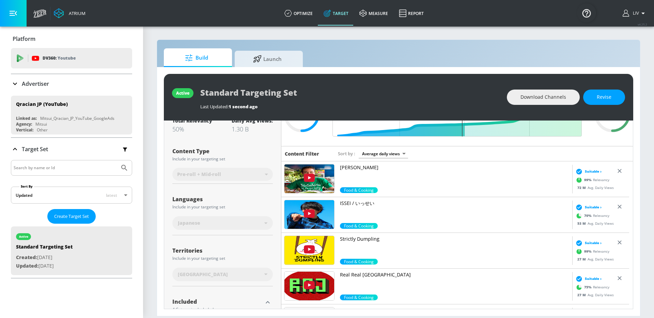
scroll to position [0, 0]
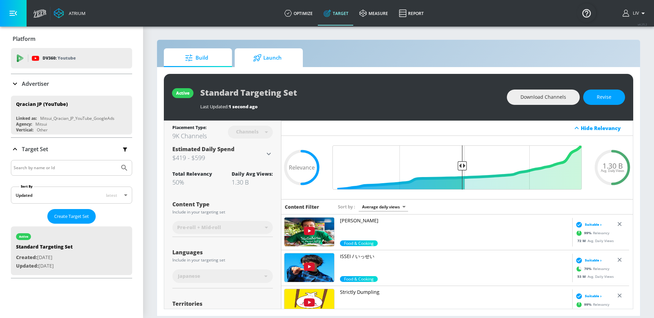
click at [287, 61] on span "Launch" at bounding box center [268, 58] width 52 height 16
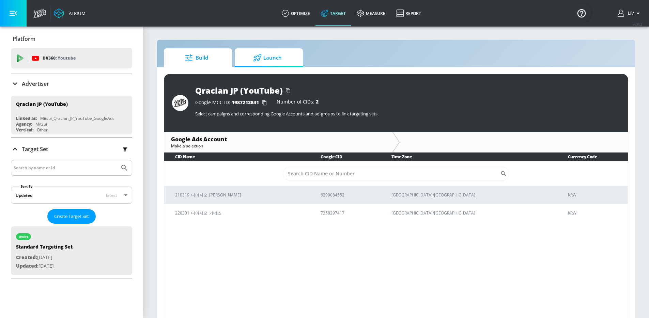
click at [230, 61] on link "Build" at bounding box center [198, 57] width 68 height 19
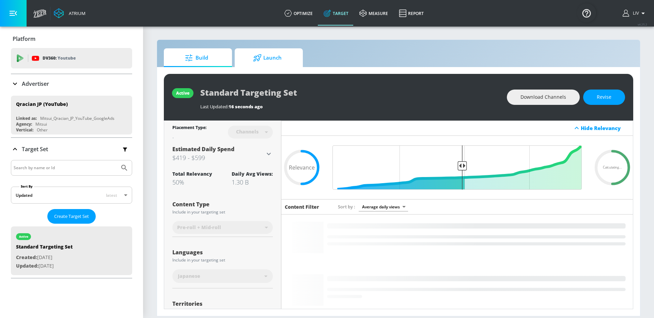
click at [278, 58] on span "Launch" at bounding box center [268, 58] width 52 height 16
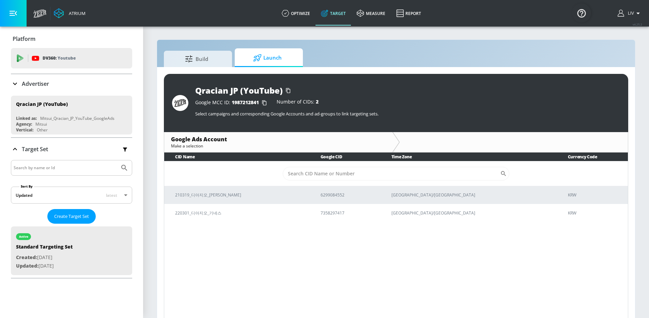
click at [238, 152] on div "Google Ads Account Make a selection" at bounding box center [396, 142] width 464 height 20
click at [209, 69] on div "Qracian JP (YouTube) Google MCC ID: 1987212841 Number of CIDs: 2 Select campaig…" at bounding box center [396, 197] width 478 height 261
click at [211, 62] on span "Build" at bounding box center [197, 58] width 52 height 16
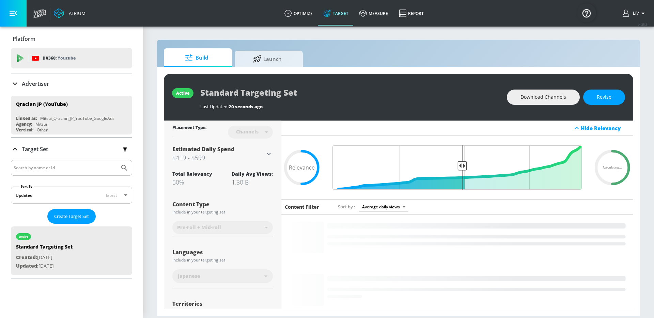
click at [371, 59] on div "Build Launch" at bounding box center [399, 57] width 470 height 19
click at [375, 57] on div "Build Launch" at bounding box center [399, 57] width 470 height 19
